Goal: Task Accomplishment & Management: Manage account settings

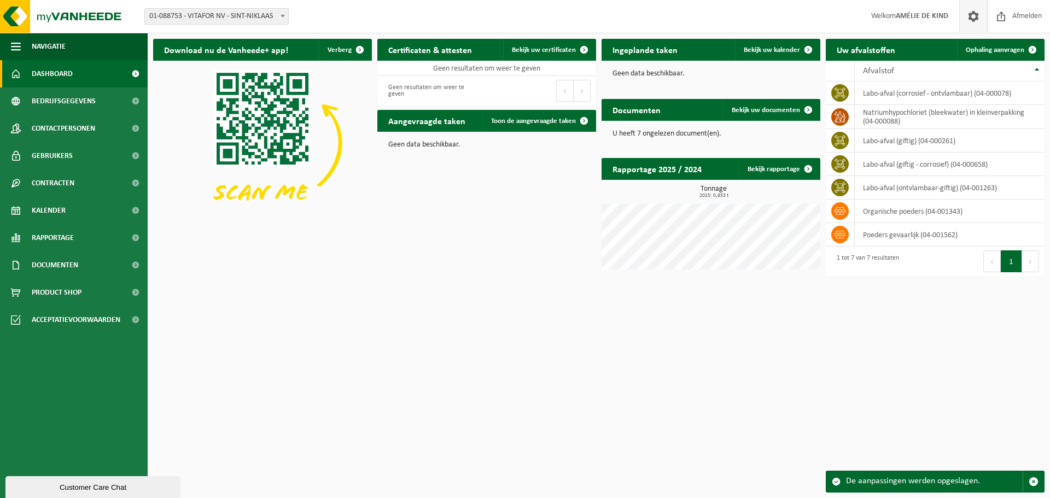
click at [960, 17] on link at bounding box center [973, 16] width 28 height 32
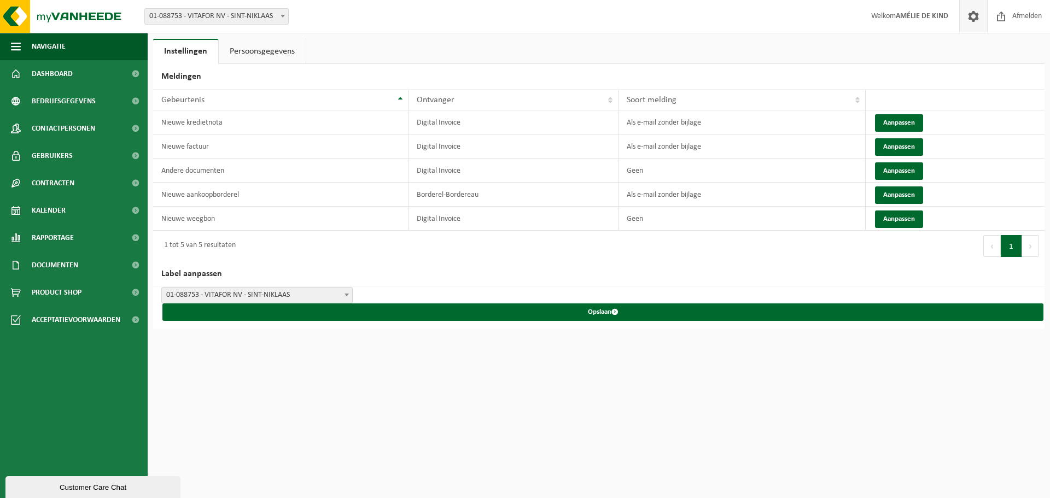
click at [244, 40] on link "Persoonsgegevens" at bounding box center [262, 51] width 87 height 25
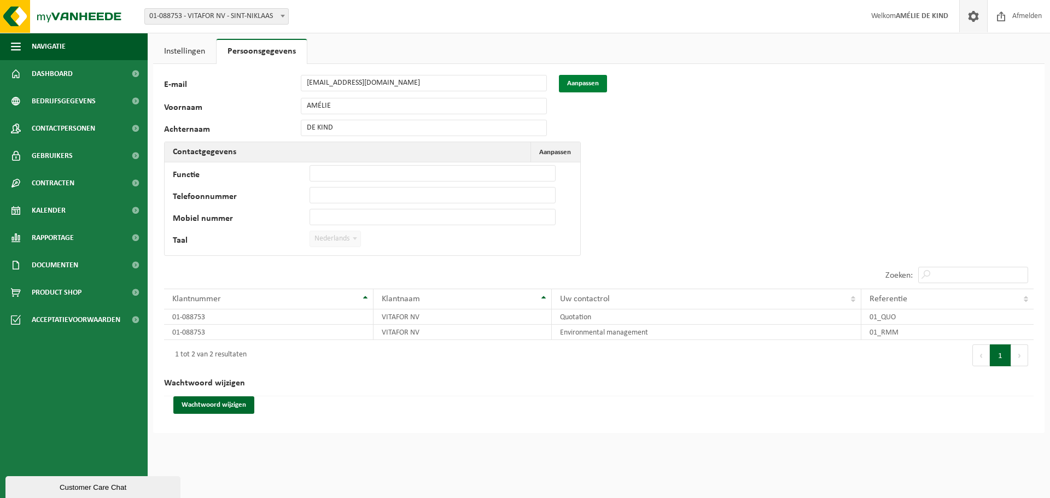
click at [593, 82] on button "Aanpassen" at bounding box center [583, 83] width 48 height 17
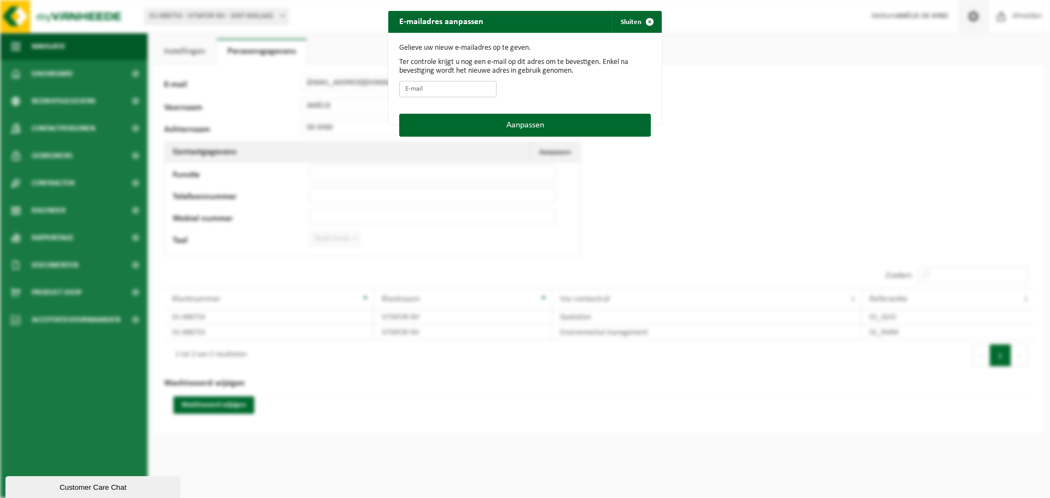
click at [449, 89] on input "E-mail" at bounding box center [447, 89] width 97 height 16
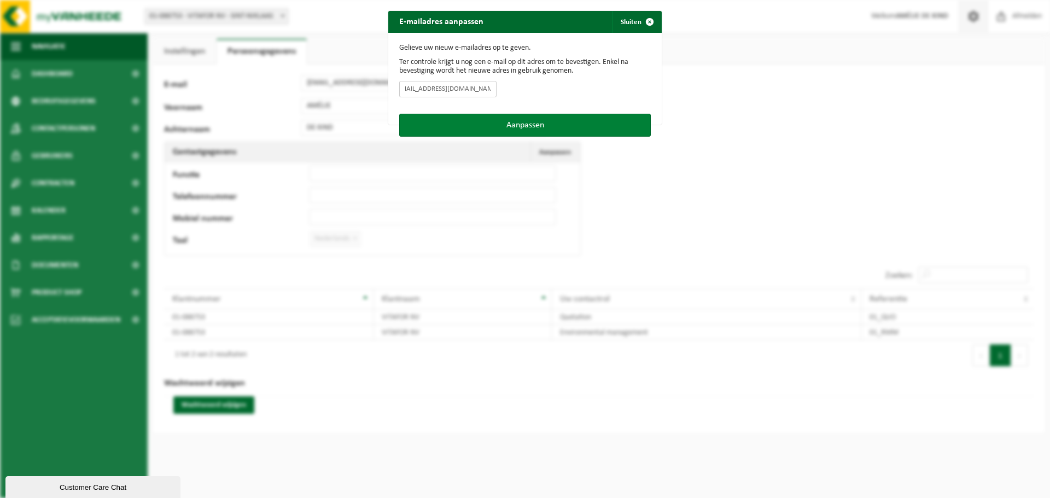
type input "amelie.dekind@camlinfs.com"
click at [448, 124] on button "Aanpassen" at bounding box center [525, 125] width 252 height 23
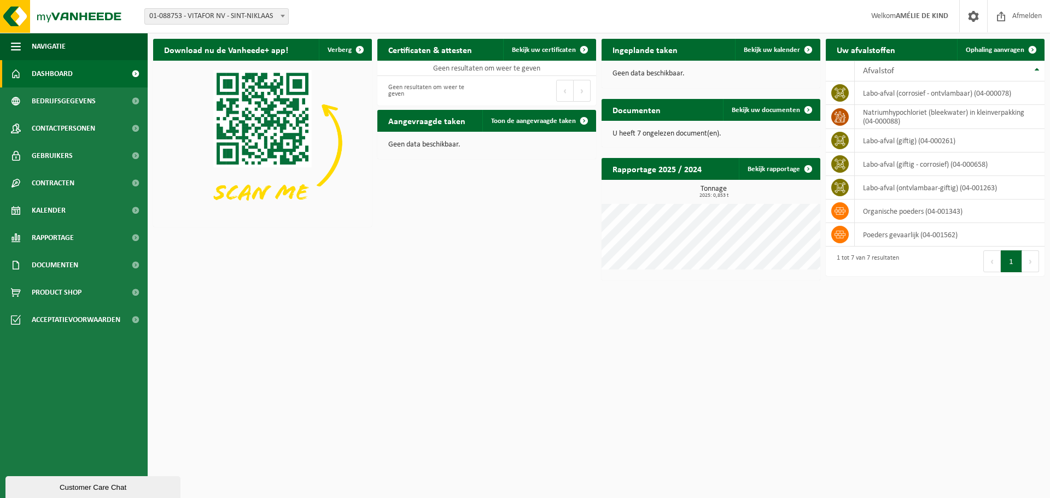
click at [429, 189] on div "Download nu de Vanheede+ app! Verberg Certificaten & attesten Bekijk uw certifi…" at bounding box center [598, 159] width 897 height 253
click at [639, 132] on p "U heeft 7 ongelezen document(en)." at bounding box center [710, 134] width 197 height 8
click at [810, 109] on span at bounding box center [808, 110] width 22 height 22
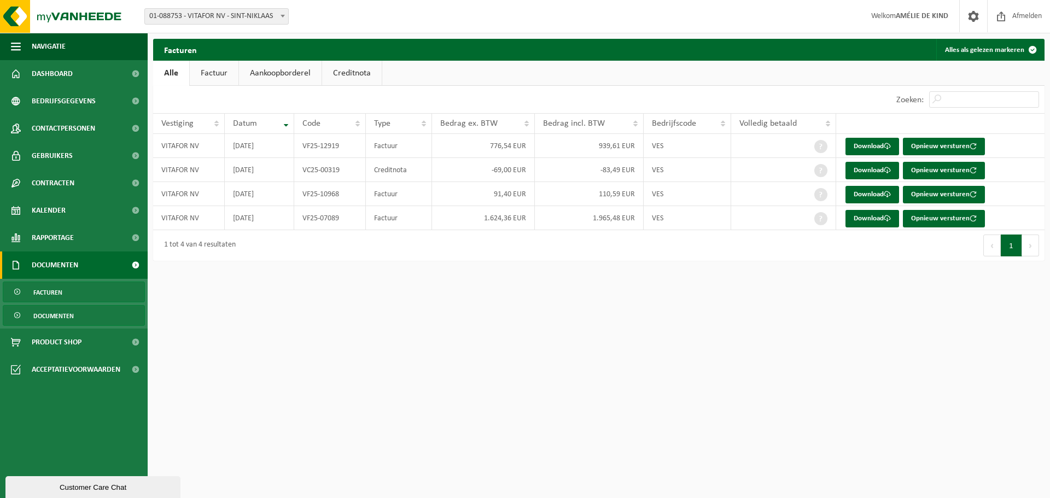
click at [65, 319] on span "Documenten" at bounding box center [53, 316] width 40 height 21
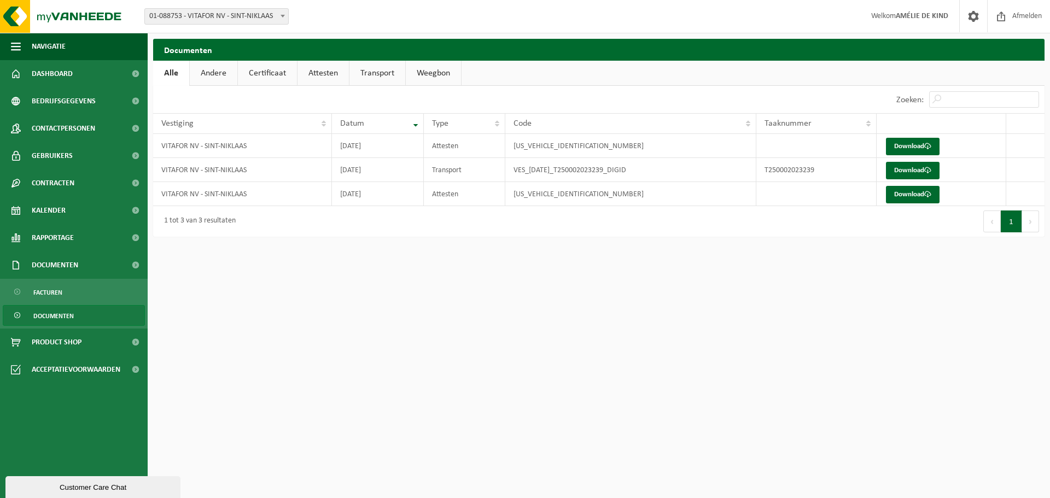
click at [450, 247] on div "Navigatie Afmelden Dashboard Bedrijfsgegevens Contactpersonen Gebruikers Contra…" at bounding box center [525, 124] width 1050 height 248
click at [923, 189] on link "Download" at bounding box center [913, 194] width 54 height 17
click at [917, 170] on link "Download" at bounding box center [913, 170] width 54 height 17
click at [908, 145] on link "Download" at bounding box center [913, 146] width 54 height 17
